Goal: Information Seeking & Learning: Learn about a topic

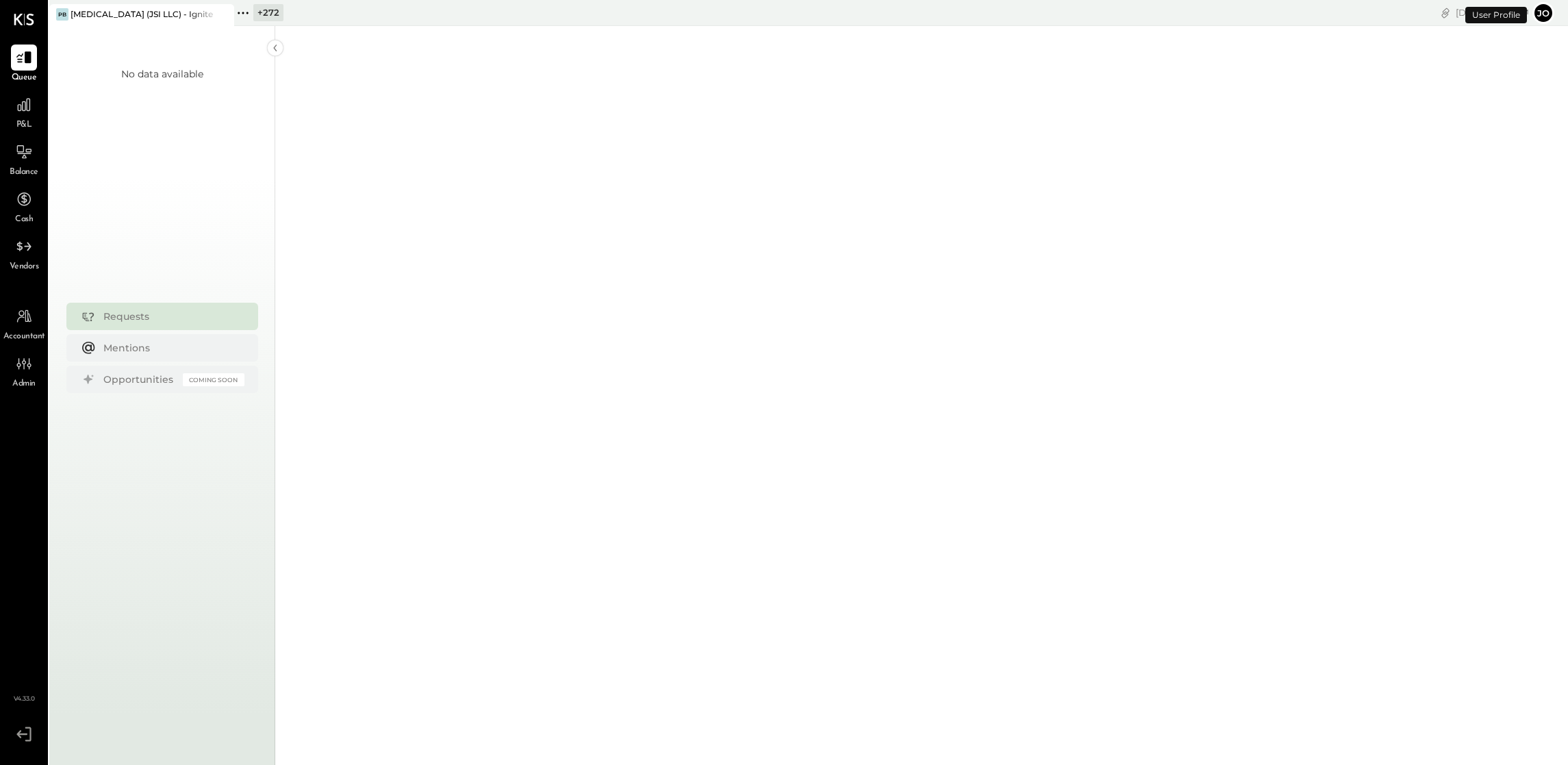
click at [252, 14] on div "+ 272" at bounding box center [258, 12] width 49 height 18
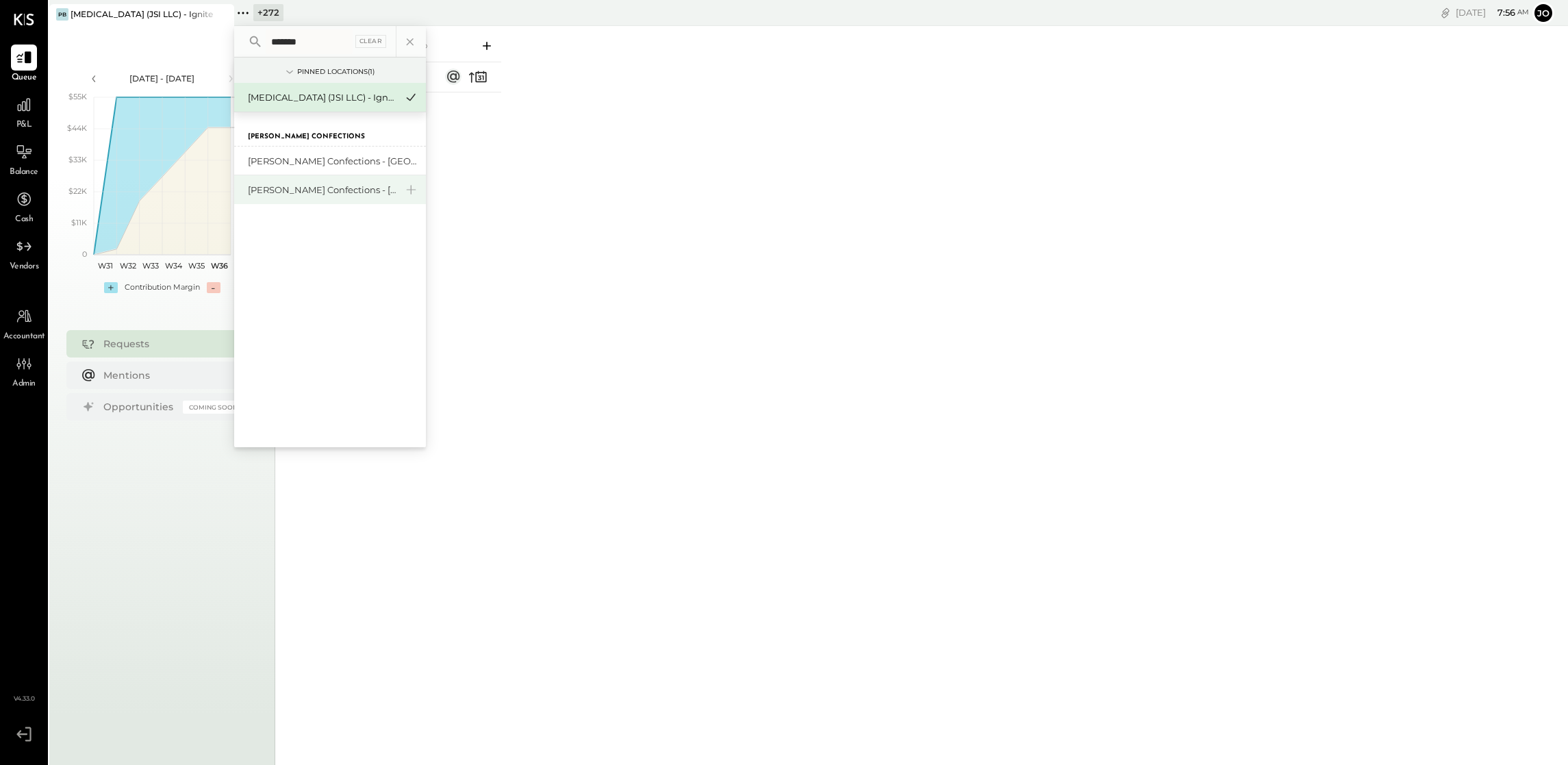
type input "*******"
click at [330, 195] on div "[PERSON_NAME] Confections - [GEOGRAPHIC_DATA]" at bounding box center [321, 190] width 148 height 13
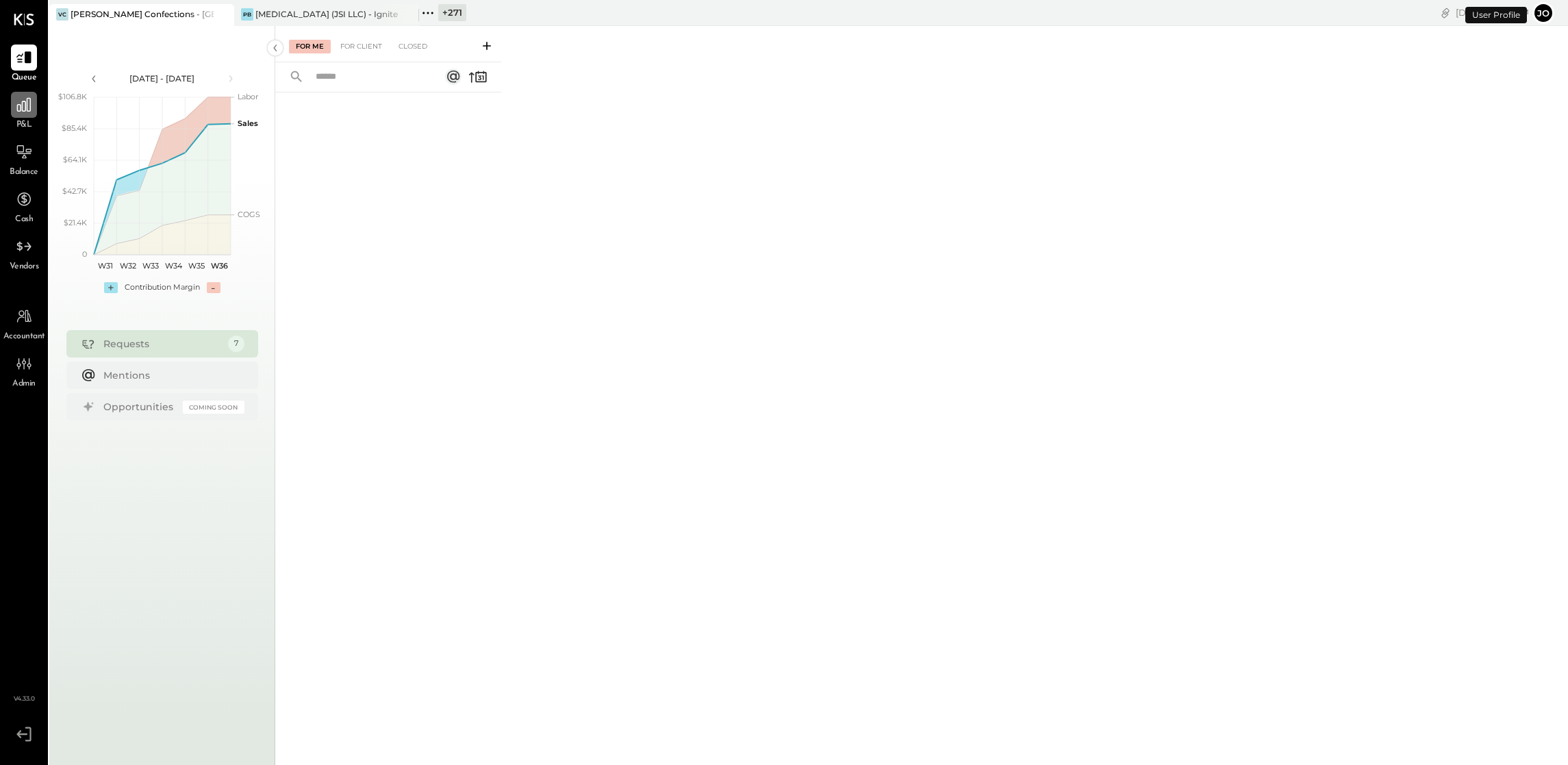
click at [32, 110] on icon at bounding box center [23, 104] width 18 height 18
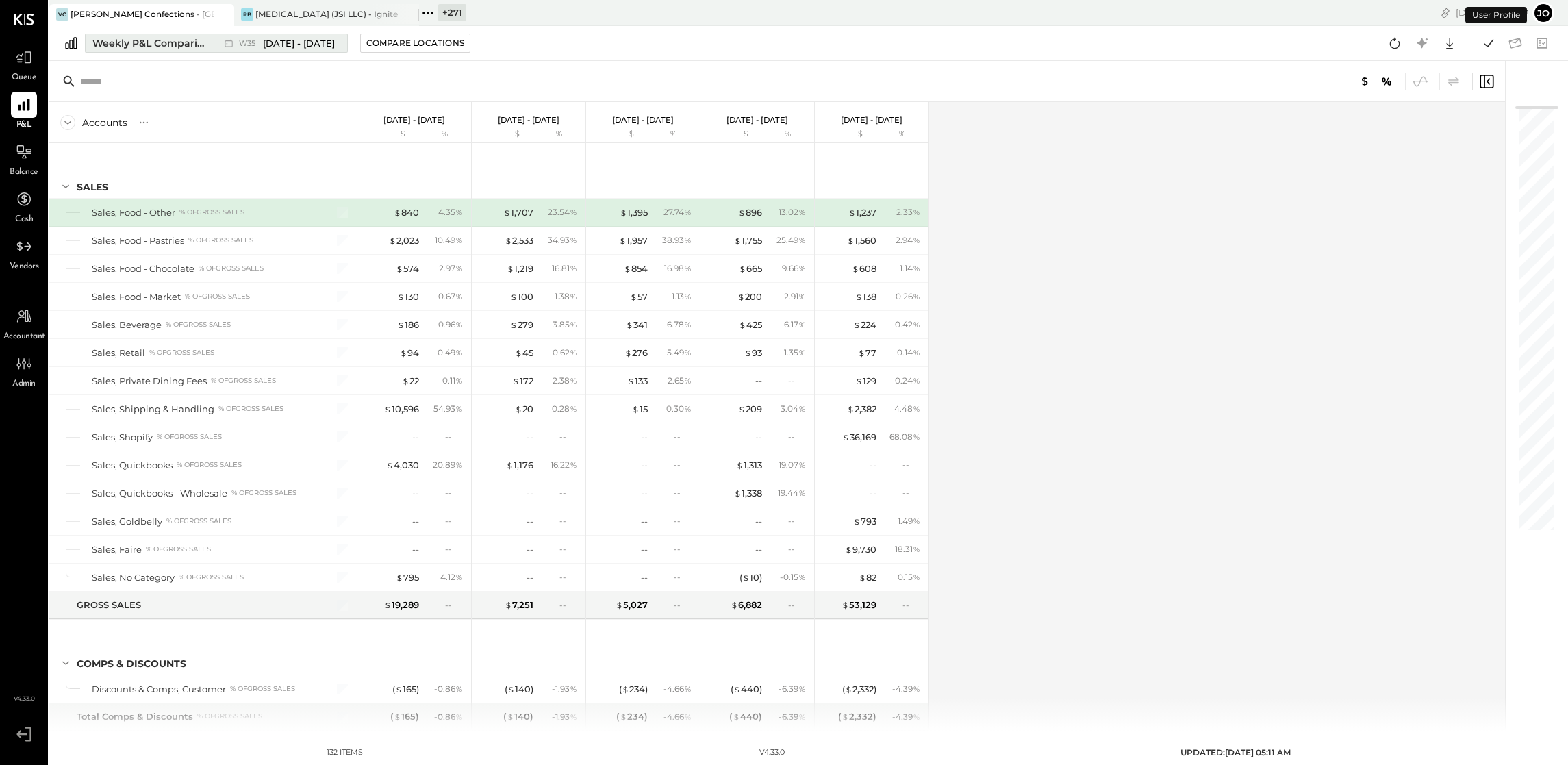
click at [208, 43] on button "Weekly P&L Comparison W35 [DATE] - [DATE]" at bounding box center [215, 43] width 263 height 19
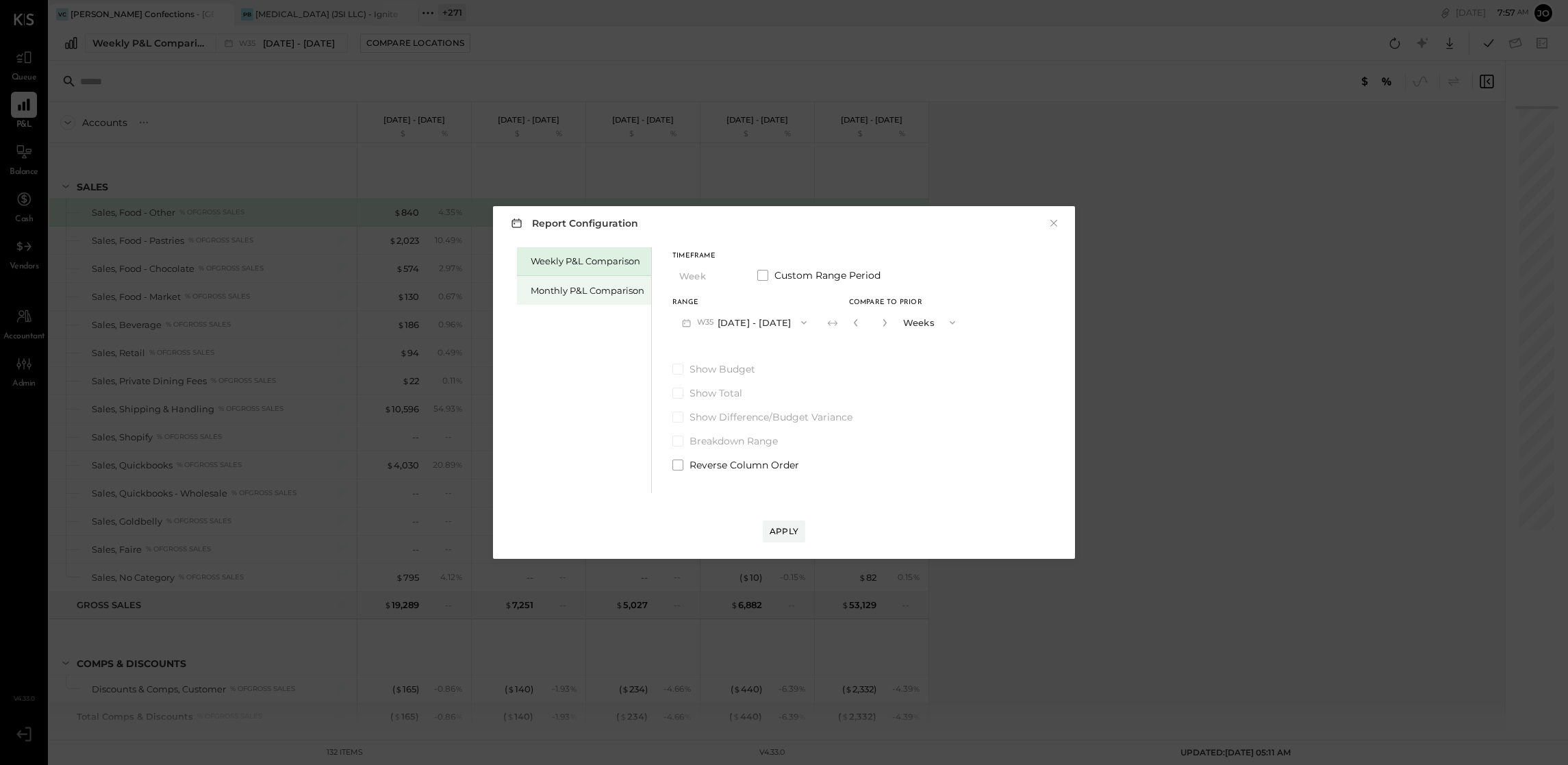
click at [580, 286] on div "Monthly P&L Comparison" at bounding box center [587, 291] width 113 height 13
click at [735, 304] on div "Range" at bounding box center [745, 302] width 145 height 6
click at [736, 333] on button "M09 [DATE] - [DATE]" at bounding box center [745, 321] width 145 height 25
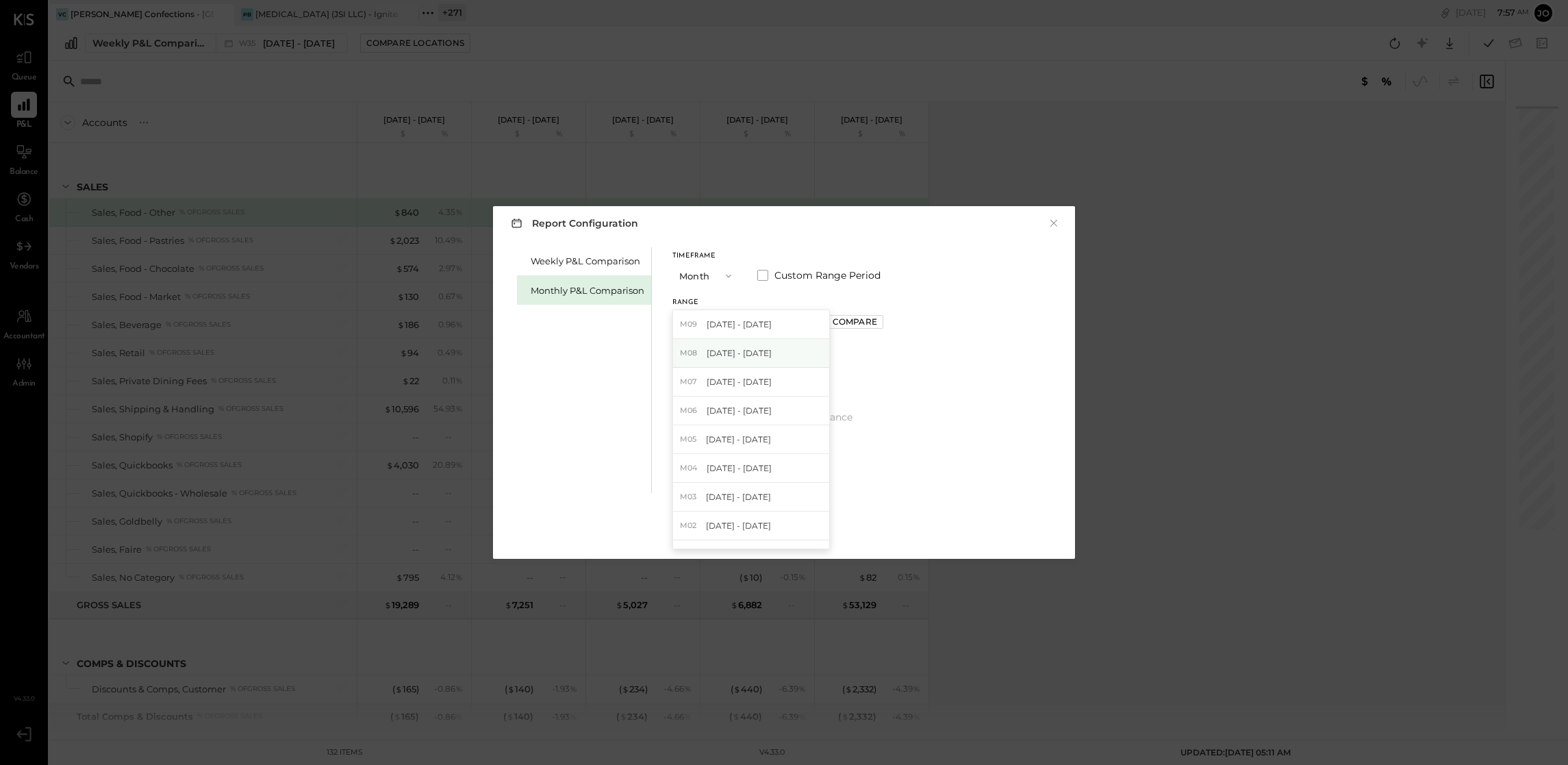
click at [744, 362] on div "M08 [DATE] - [DATE]" at bounding box center [751, 353] width 156 height 29
click at [799, 543] on div "Report Configuration × Weekly P&L Comparison Monthly P&L Comparison Timeframe M…" at bounding box center [783, 382] width 582 height 353
click at [843, 326] on div "Compare" at bounding box center [855, 321] width 45 height 12
click at [881, 317] on button "button" at bounding box center [885, 322] width 11 height 15
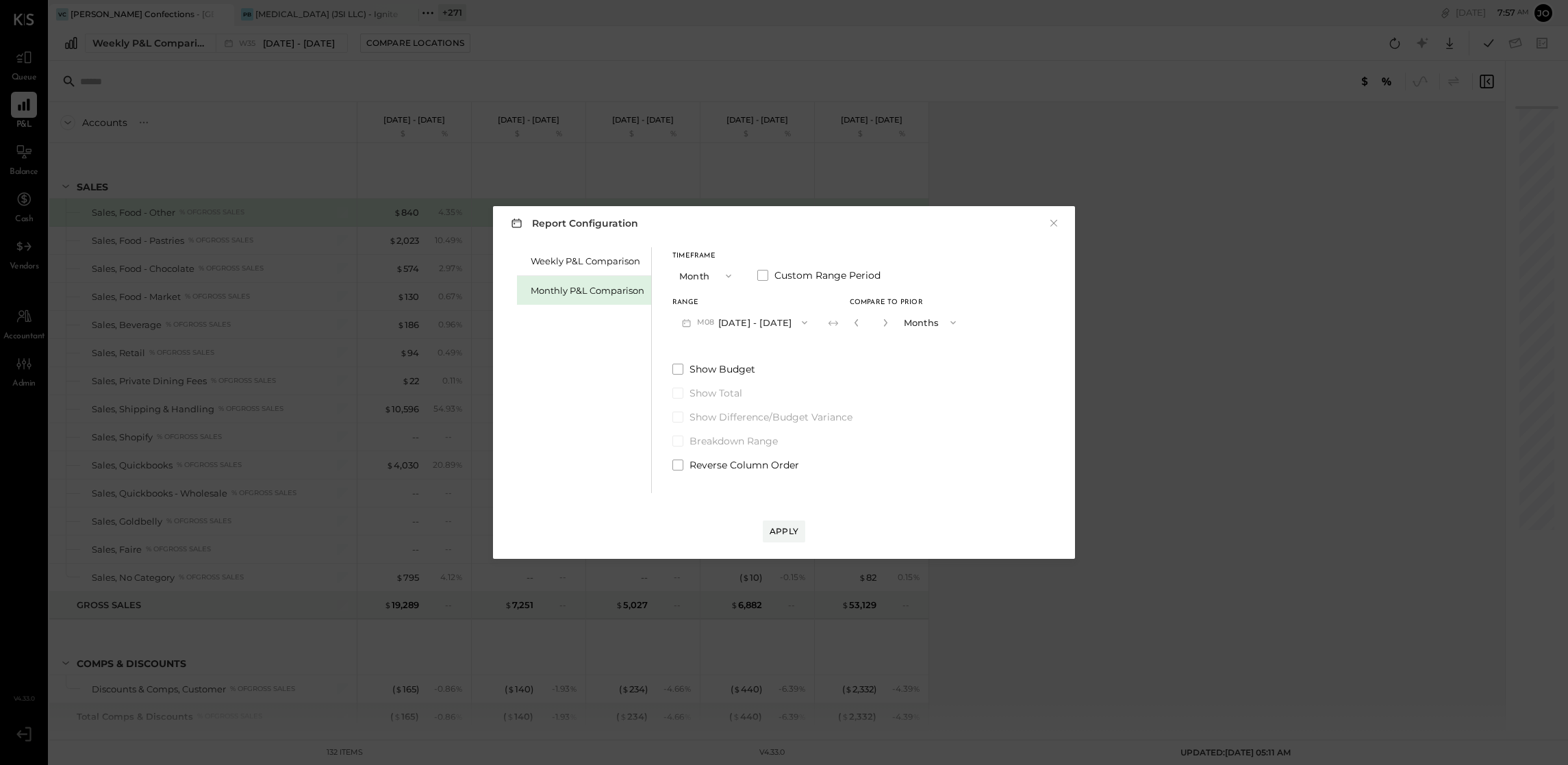
click at [881, 317] on button "button" at bounding box center [885, 322] width 11 height 15
type input "*"
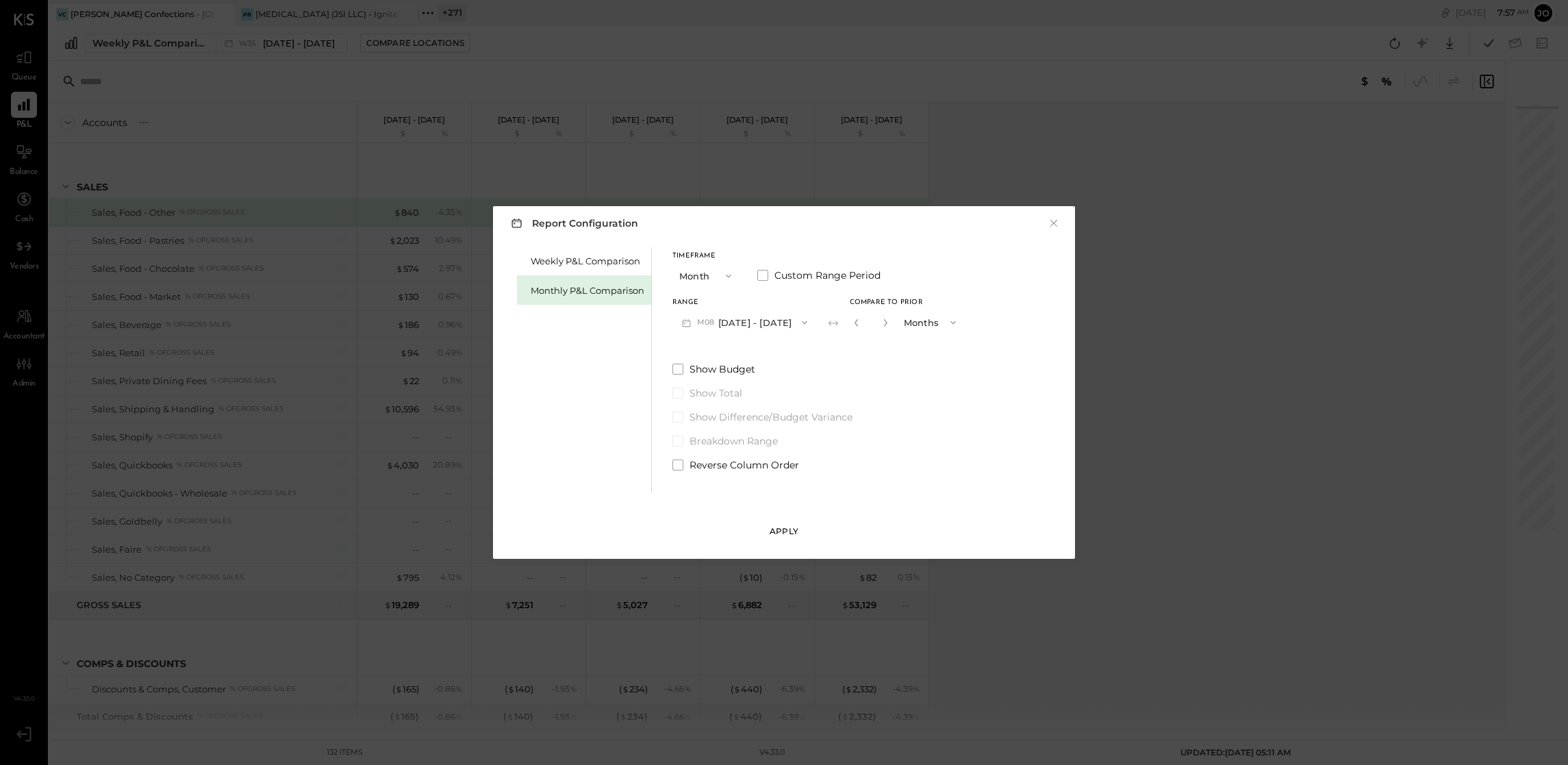
click at [777, 533] on div "Apply" at bounding box center [783, 531] width 29 height 12
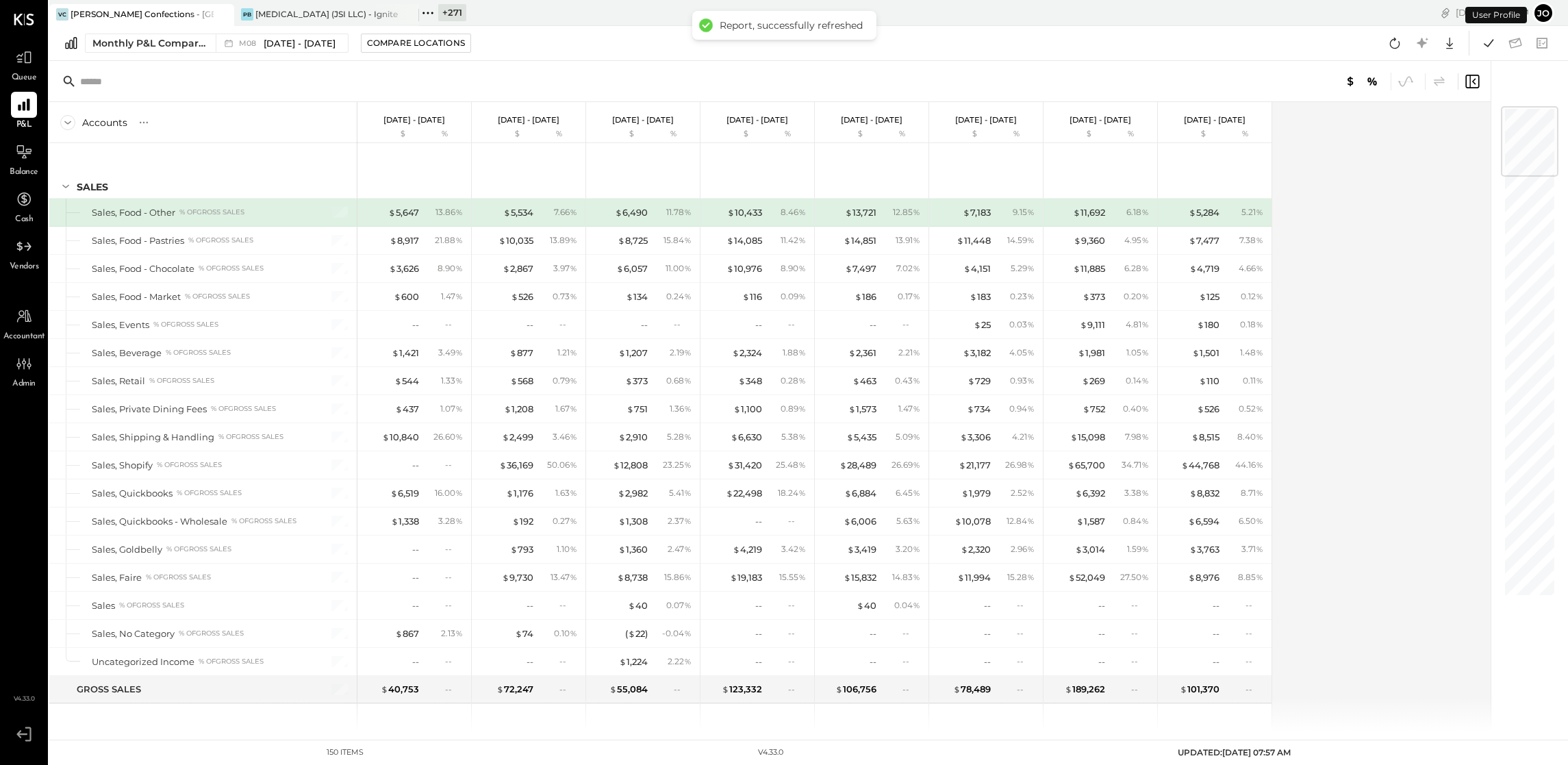
click at [1344, 272] on div "Accounts S % GL [DATE] - [DATE] $ % [DATE] - [DATE] $ % [DATE] - [DATE] $ % [DA…" at bounding box center [770, 417] width 1443 height 629
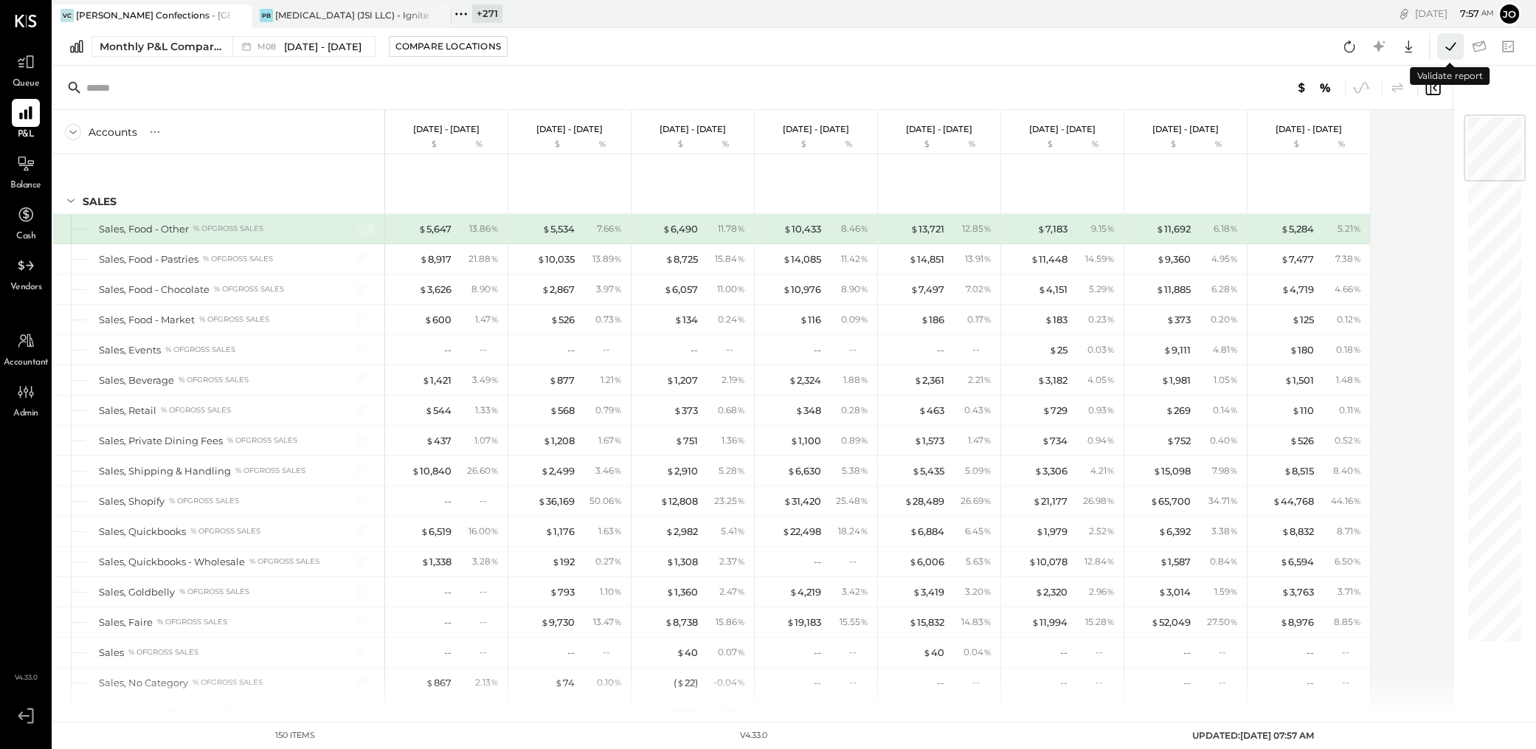
click at [1450, 46] on icon at bounding box center [1450, 46] width 19 height 19
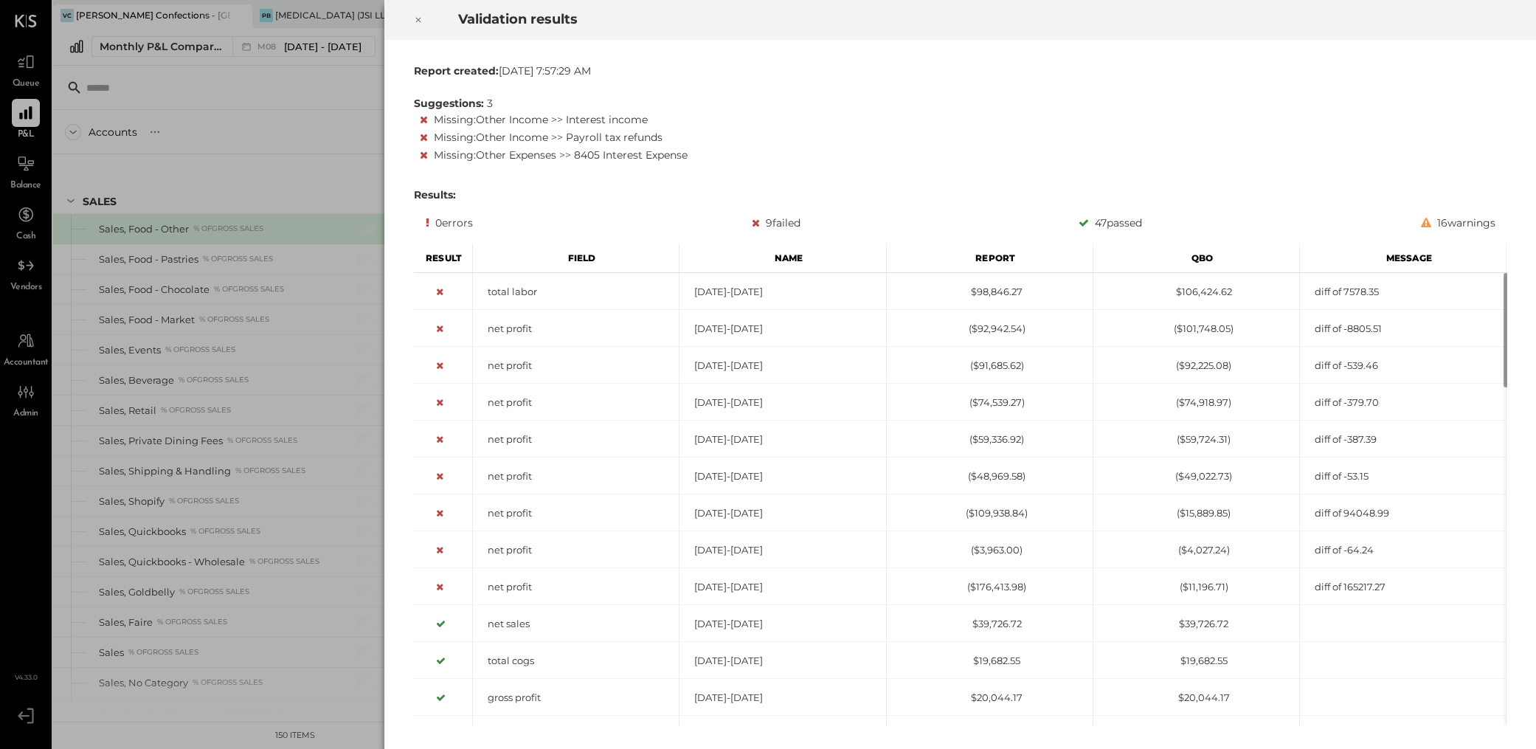
drag, startPoint x: 747, startPoint y: 222, endPoint x: 815, endPoint y: 224, distance: 67.9
click at [815, 222] on div "0 errors 9 failed 47 passed 16 warnings" at bounding box center [961, 223] width 1070 height 18
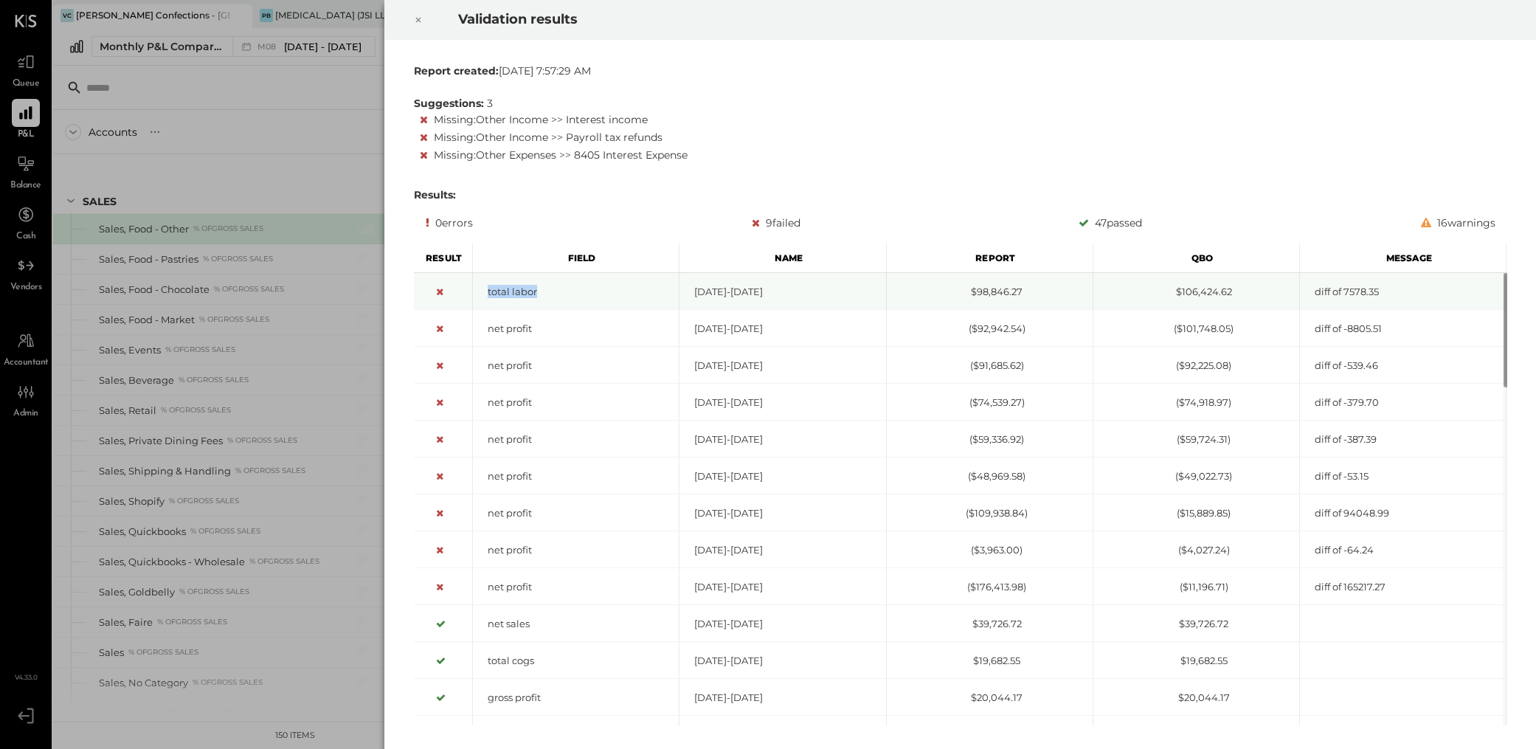
drag, startPoint x: 475, startPoint y: 290, endPoint x: 537, endPoint y: 290, distance: 62.0
click at [537, 290] on div "total labor" at bounding box center [576, 292] width 206 height 14
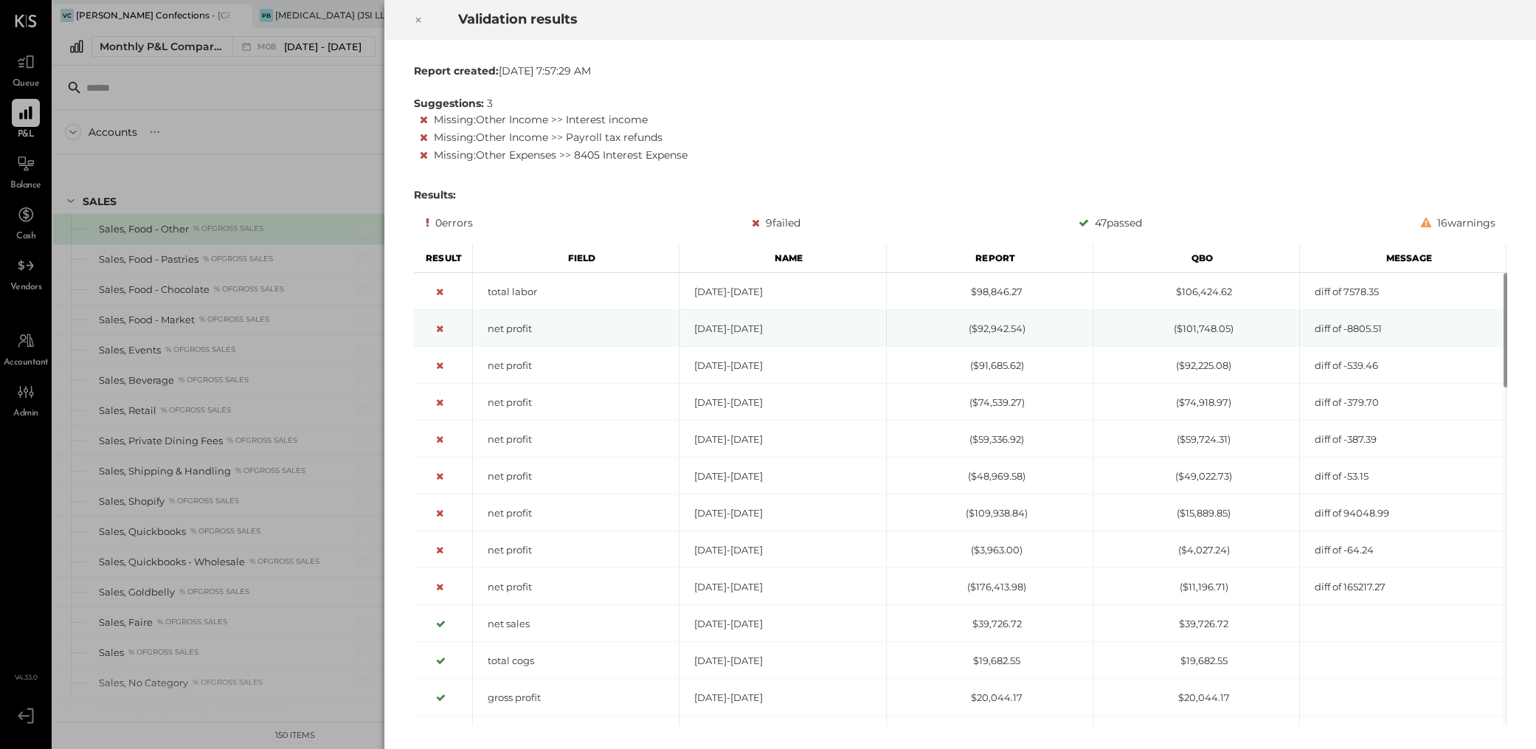
drag, startPoint x: 477, startPoint y: 336, endPoint x: 534, endPoint y: 336, distance: 56.8
click at [533, 336] on div "net profit" at bounding box center [576, 328] width 207 height 37
click at [422, 28] on icon at bounding box center [418, 20] width 9 height 18
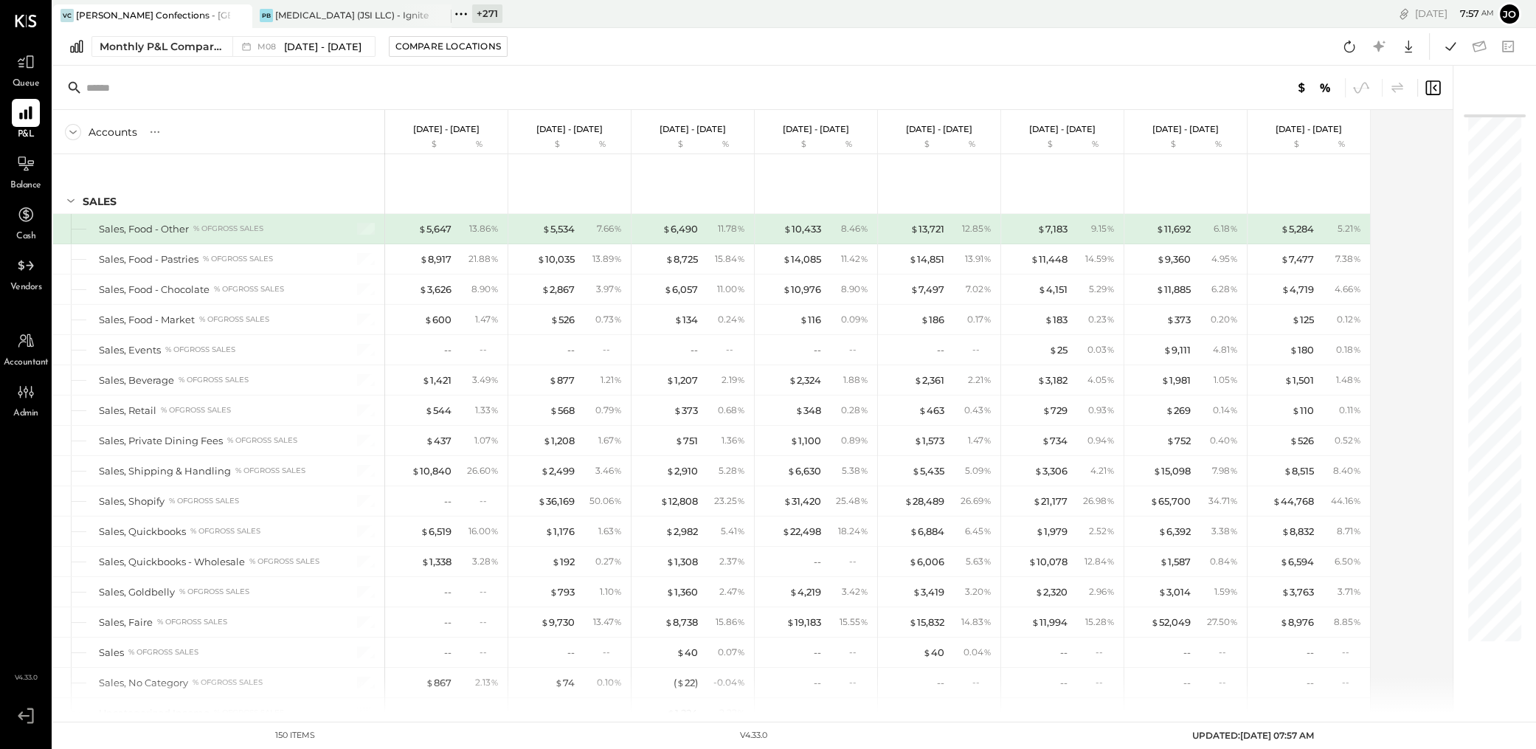
drag, startPoint x: 1176, startPoint y: 736, endPoint x: 1339, endPoint y: 736, distance: 163.1
click at [1339, 736] on div "150 items v 4.33.0 UPDATED: [DATE] 07:57 AM" at bounding box center [794, 735] width 1483 height 27
click at [1270, 735] on span "UPDATED: [DATE] 07:57 AM" at bounding box center [1253, 735] width 122 height 11
drag, startPoint x: 1310, startPoint y: 737, endPoint x: 1332, endPoint y: 737, distance: 22.1
click at [1332, 737] on div "150 items v 4.33.0 UPDATED: [DATE] 07:57 AM" at bounding box center [794, 735] width 1483 height 27
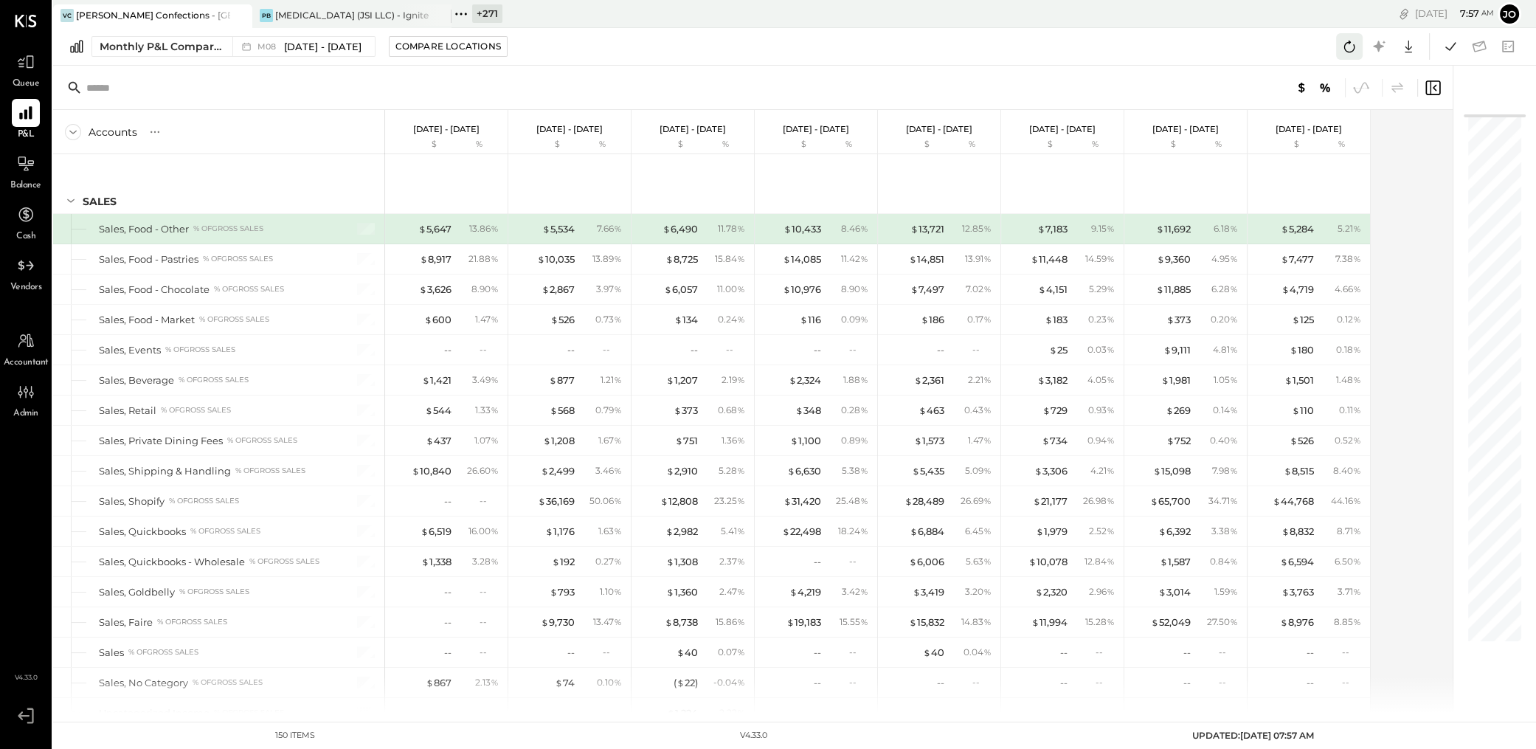
click at [1340, 44] on icon at bounding box center [1349, 46] width 19 height 19
drag, startPoint x: 779, startPoint y: 22, endPoint x: 874, endPoint y: 32, distance: 95.7
click at [874, 32] on div "Report can be refreshed again in 253 seconds" at bounding box center [775, 27] width 251 height 13
drag, startPoint x: 847, startPoint y: 30, endPoint x: 879, endPoint y: 30, distance: 32.5
click at [879, 30] on div "Report can be refreshed again in 253 seconds" at bounding box center [775, 27] width 251 height 13
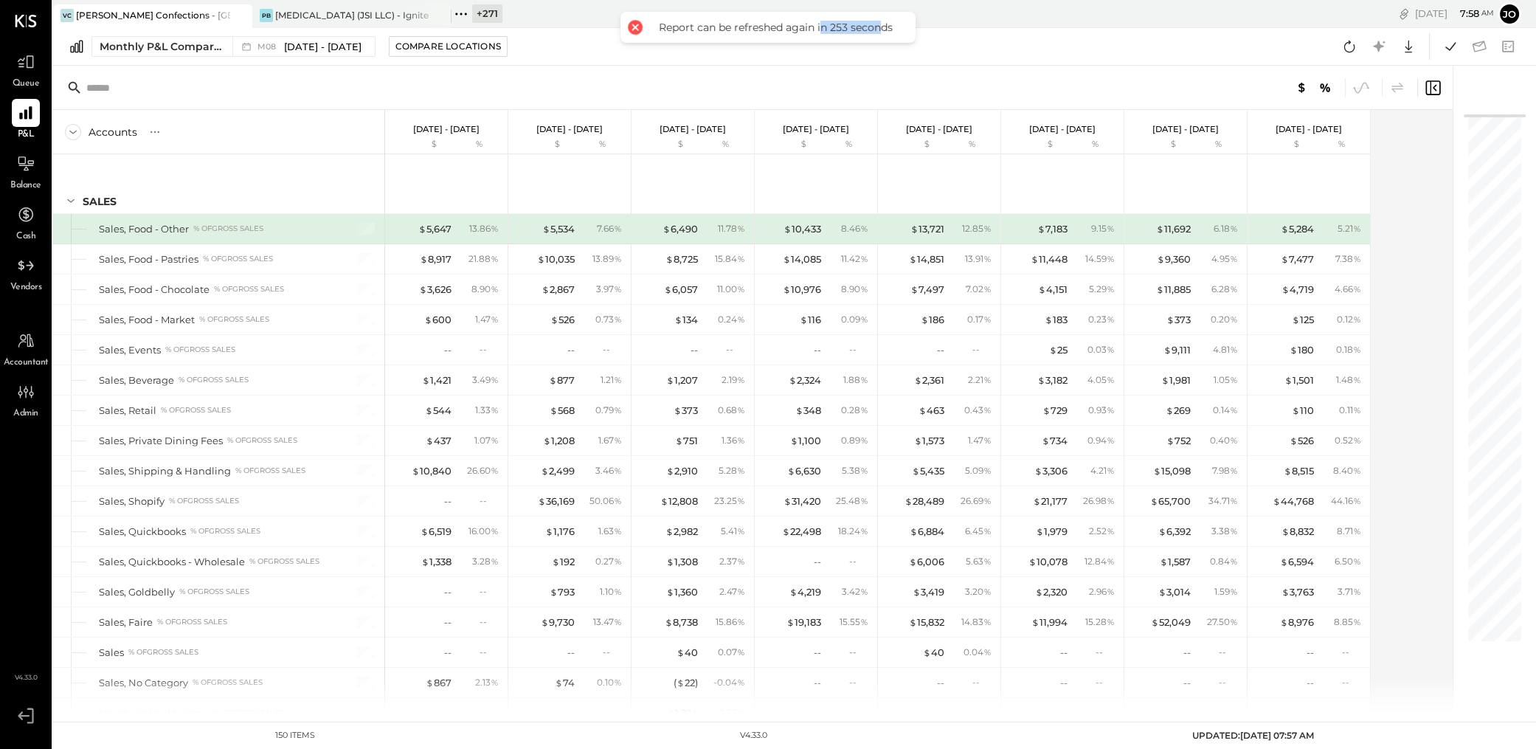
click at [879, 30] on div "Report can be refreshed again in 253 seconds" at bounding box center [775, 27] width 251 height 13
click at [1028, 58] on div "Monthly P&L Comparison M08 [DATE] - [DATE] Compare Locations Google Sheets Excel" at bounding box center [794, 47] width 1483 height 38
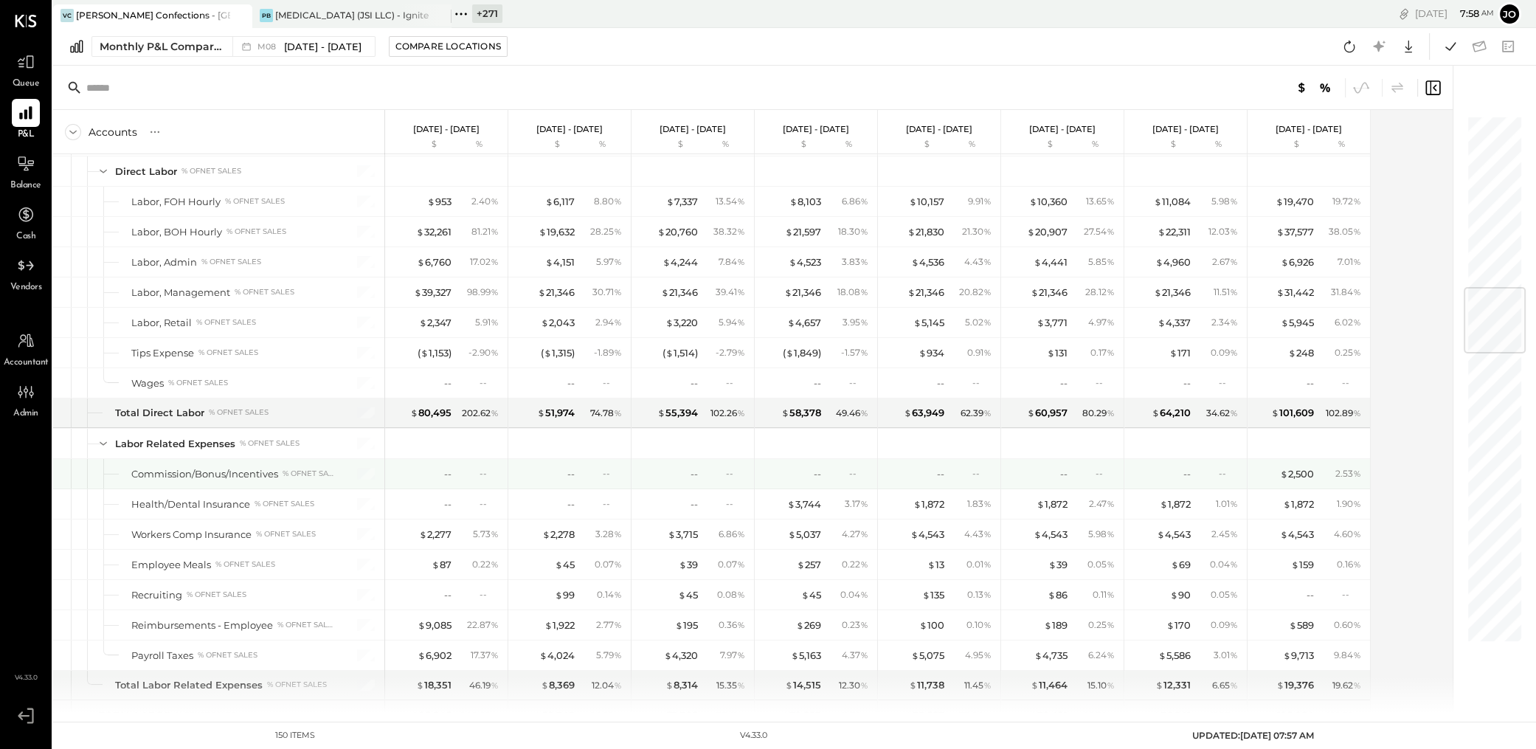
scroll to position [1446, 0]
